Goal: Information Seeking & Learning: Learn about a topic

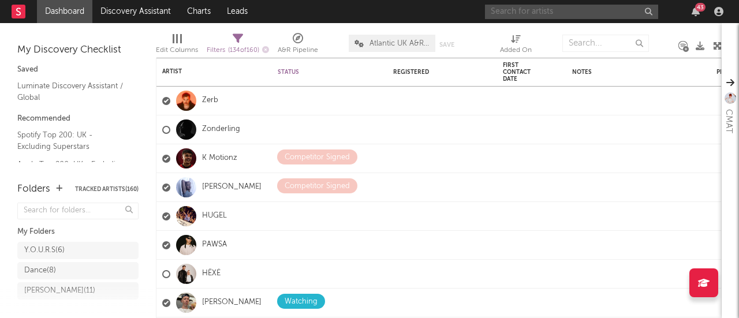
click at [552, 12] on input "text" at bounding box center [571, 12] width 173 height 14
paste input "Hey Ed, I’ve got an artist/vocalist, Delilah, working on a batch of instrumenta…"
type input "Hey Ed, I’ve got an artist/vocalist, Delilah, working on a batch of instrumenta…"
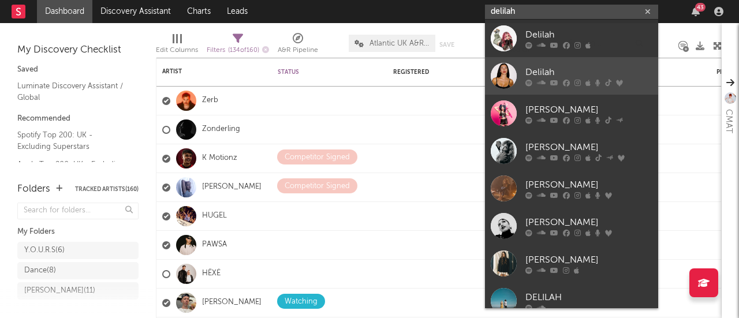
type input "delilah"
click at [539, 66] on div "Delilah" at bounding box center [589, 72] width 127 height 14
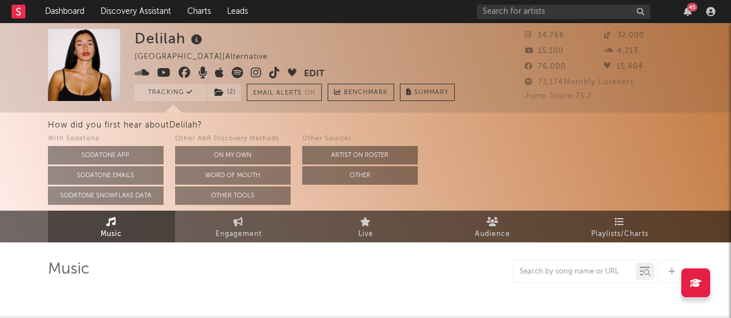
click at [146, 69] on icon at bounding box center [142, 73] width 15 height 12
select select "1w"
click at [684, 9] on icon "button" at bounding box center [687, 11] width 8 height 9
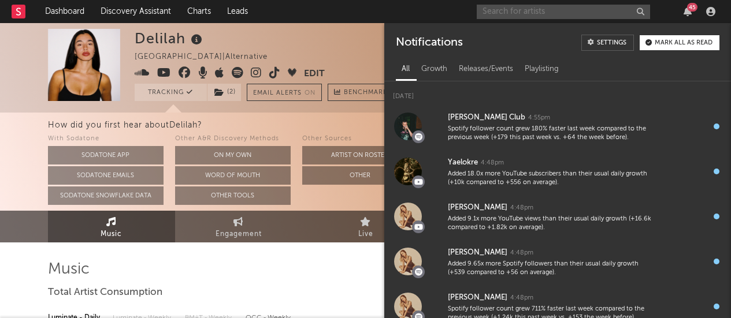
click at [604, 9] on input "text" at bounding box center [562, 12] width 173 height 14
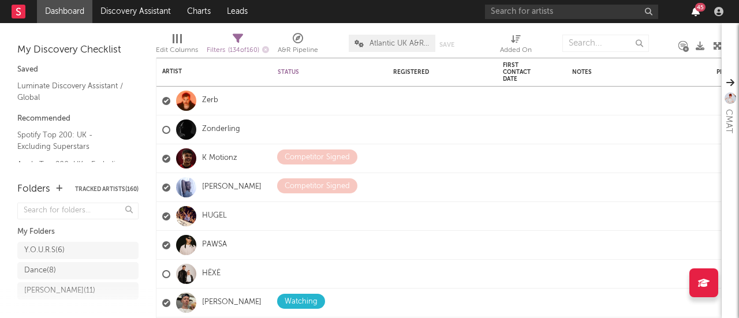
click at [696, 14] on icon "button" at bounding box center [696, 11] width 8 height 9
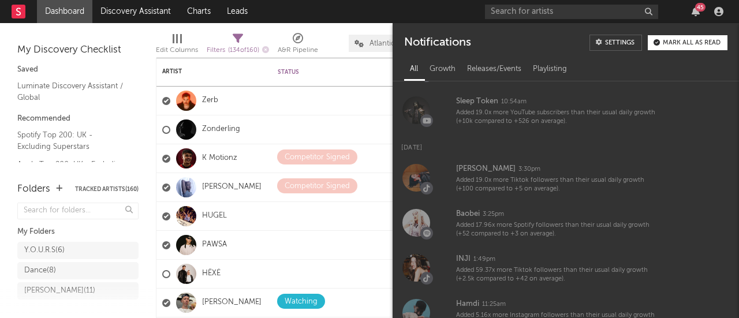
scroll to position [2122, 0]
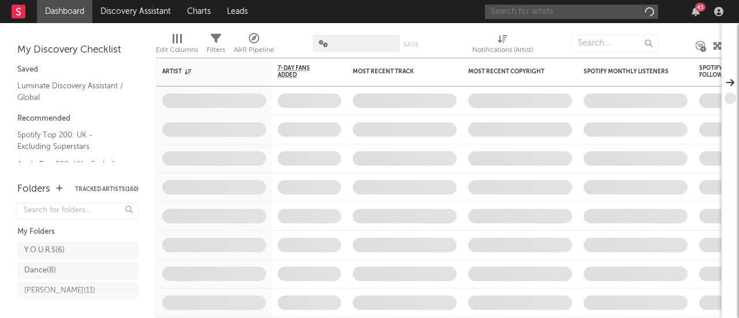
click at [586, 10] on input "text" at bounding box center [571, 12] width 173 height 14
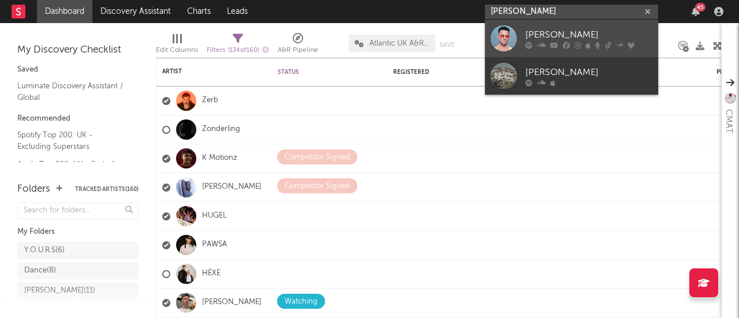
type input "joel corry"
click at [564, 32] on div "[PERSON_NAME]" at bounding box center [589, 35] width 127 height 14
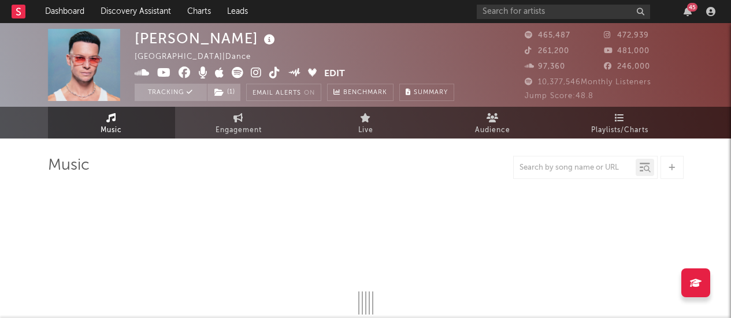
select select "6m"
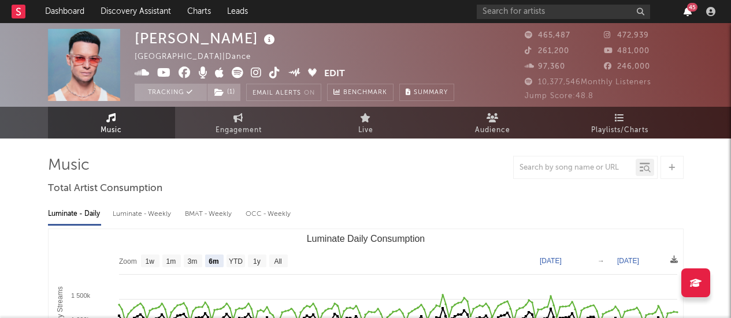
click at [688, 16] on icon "button" at bounding box center [687, 11] width 8 height 9
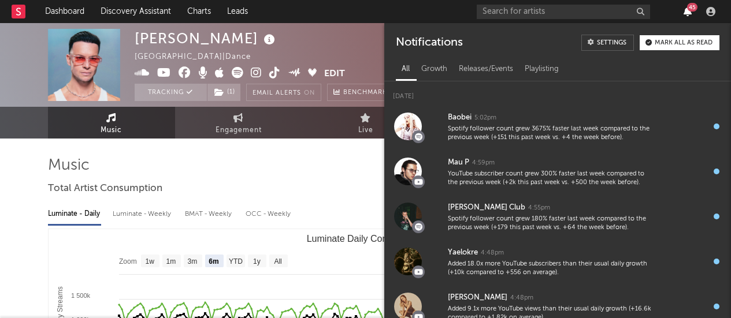
click at [687, 15] on icon "button" at bounding box center [687, 11] width 8 height 9
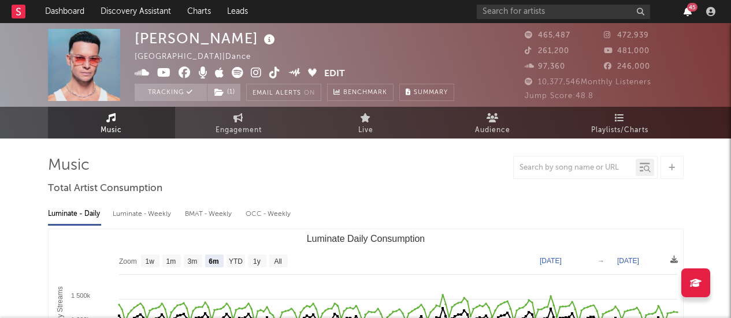
click at [687, 15] on icon "button" at bounding box center [687, 11] width 8 height 9
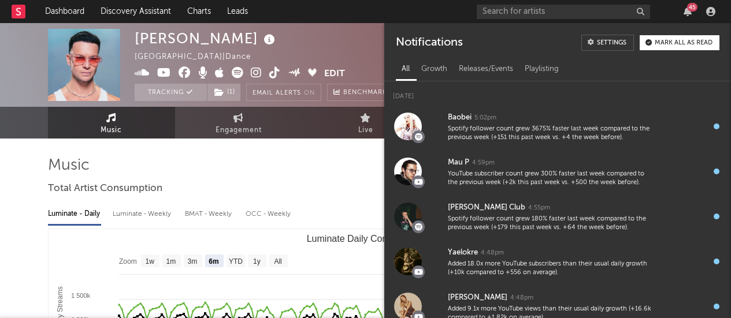
click at [688, 9] on div "45" at bounding box center [692, 7] width 10 height 9
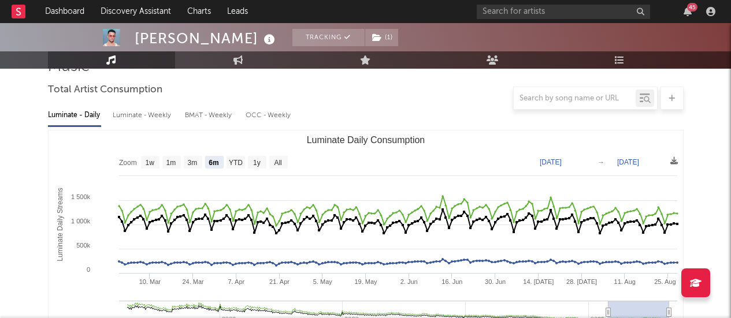
scroll to position [103, 0]
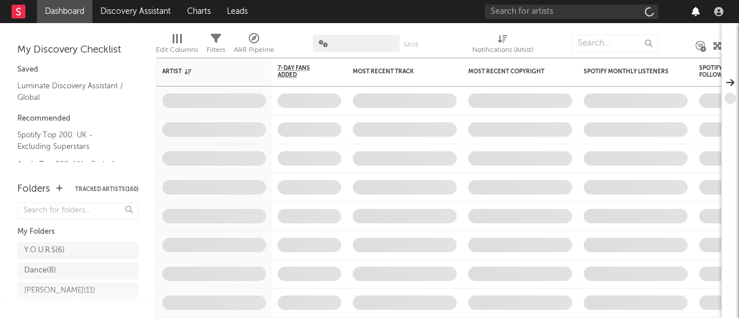
click at [697, 13] on icon "button" at bounding box center [696, 11] width 8 height 9
click at [694, 7] on icon "button" at bounding box center [696, 11] width 8 height 9
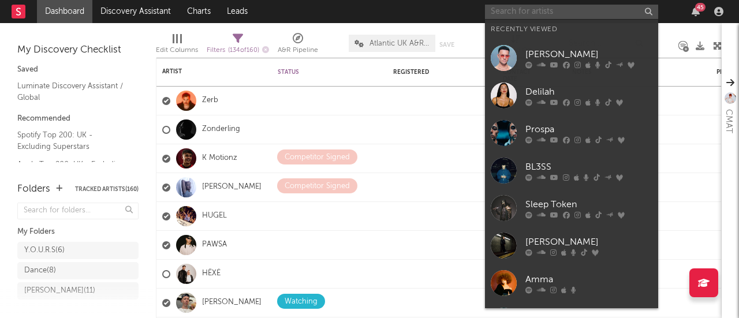
click at [561, 10] on input "text" at bounding box center [571, 12] width 173 height 14
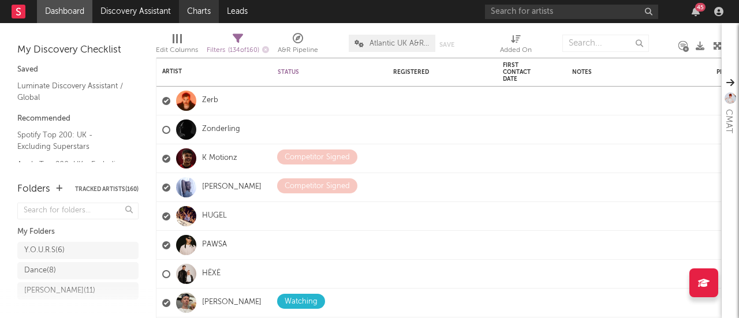
click at [189, 9] on link "Charts" at bounding box center [199, 11] width 40 height 23
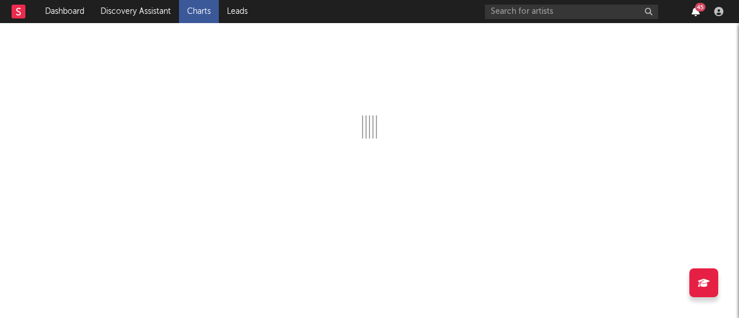
click at [697, 11] on icon "button" at bounding box center [696, 11] width 8 height 9
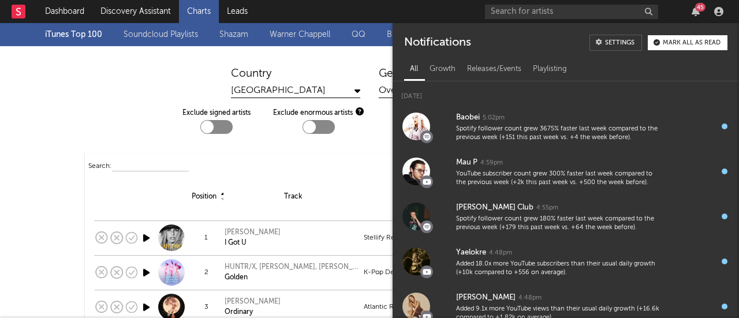
click at [101, 94] on div "Country [GEOGRAPHIC_DATA] Genre Overall" at bounding box center [369, 82] width 739 height 31
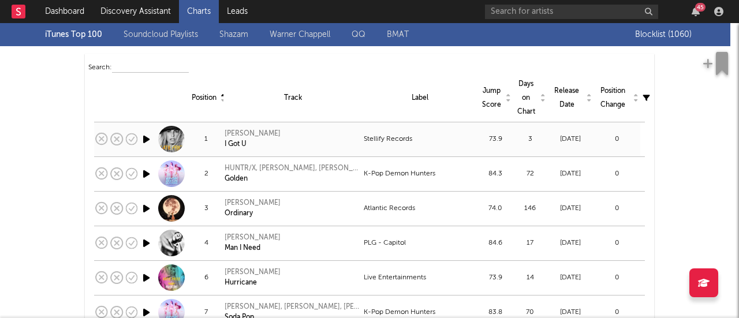
scroll to position [100, 0]
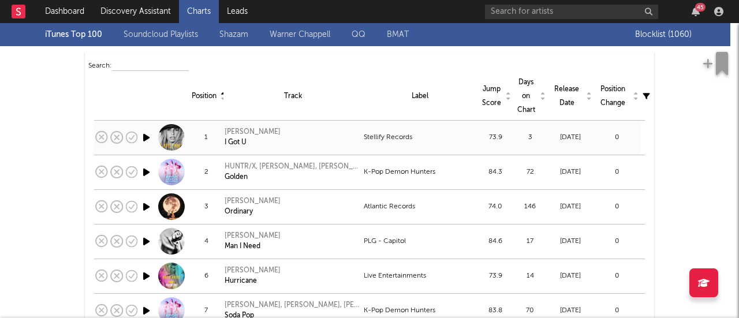
click at [140, 137] on icon "button" at bounding box center [146, 138] width 12 height 14
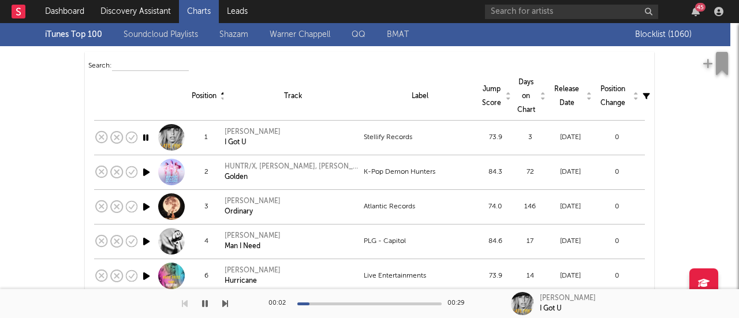
click at [348, 306] on div "00:02 00:29" at bounding box center [370, 303] width 202 height 29
click at [353, 303] on div at bounding box center [369, 304] width 144 height 3
click at [407, 301] on div "00:11 00:29" at bounding box center [370, 303] width 202 height 29
click at [396, 304] on div at bounding box center [369, 304] width 144 height 3
click at [145, 135] on icon "button" at bounding box center [145, 138] width 11 height 14
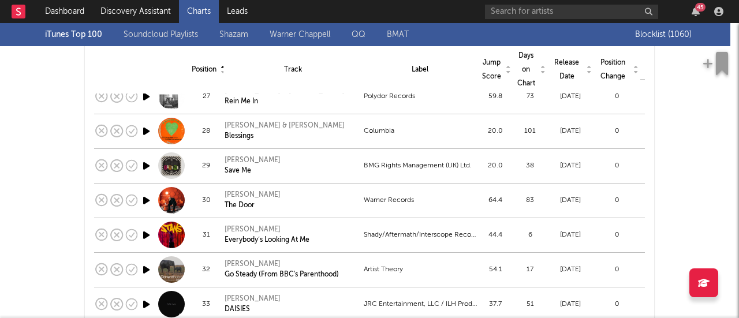
scroll to position [1140, 0]
